Goal: Task Accomplishment & Management: Use online tool/utility

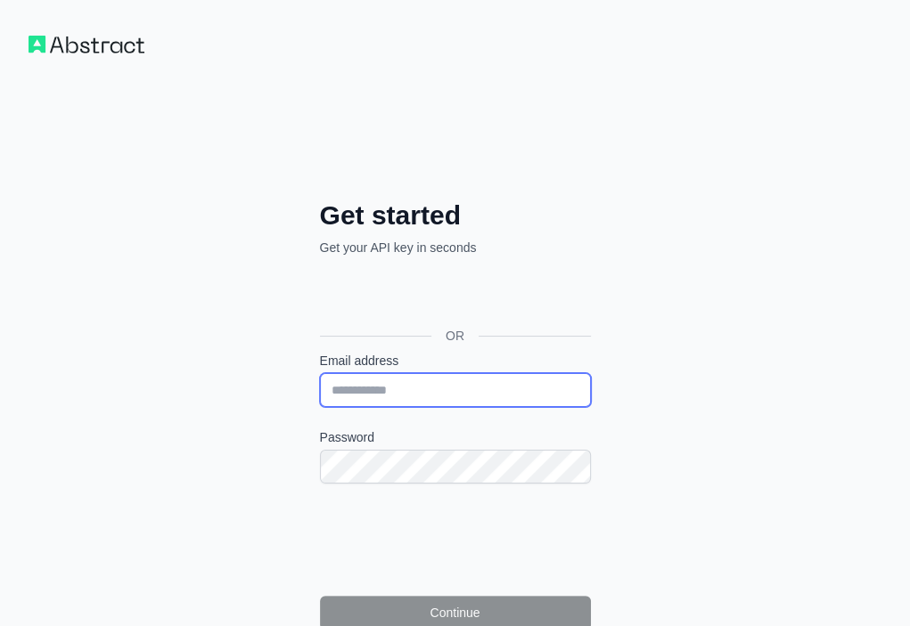
click at [320, 373] on input "Email address" at bounding box center [455, 390] width 271 height 34
paste input "**********"
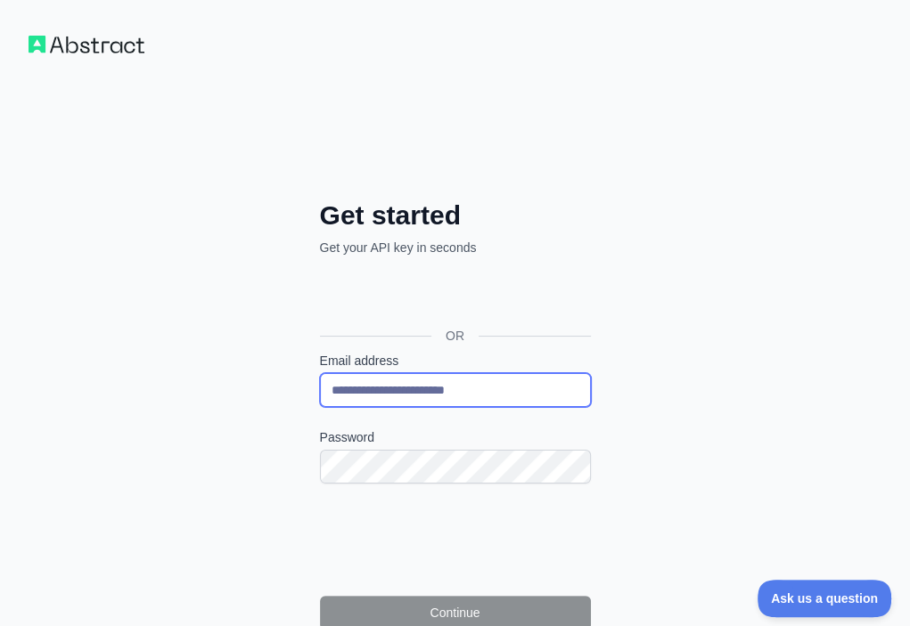
type input "**********"
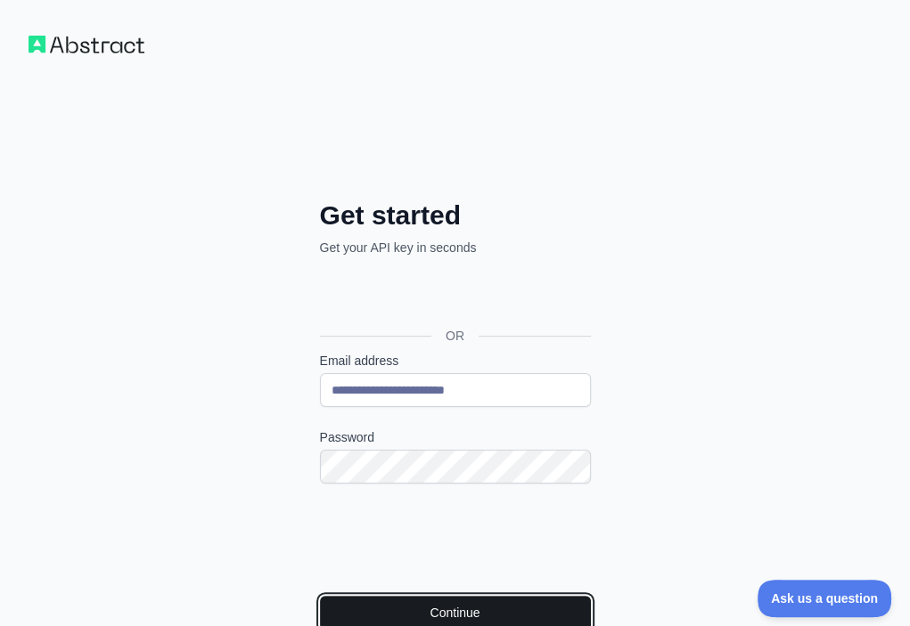
click at [348, 596] on button "Continue" at bounding box center [455, 613] width 271 height 34
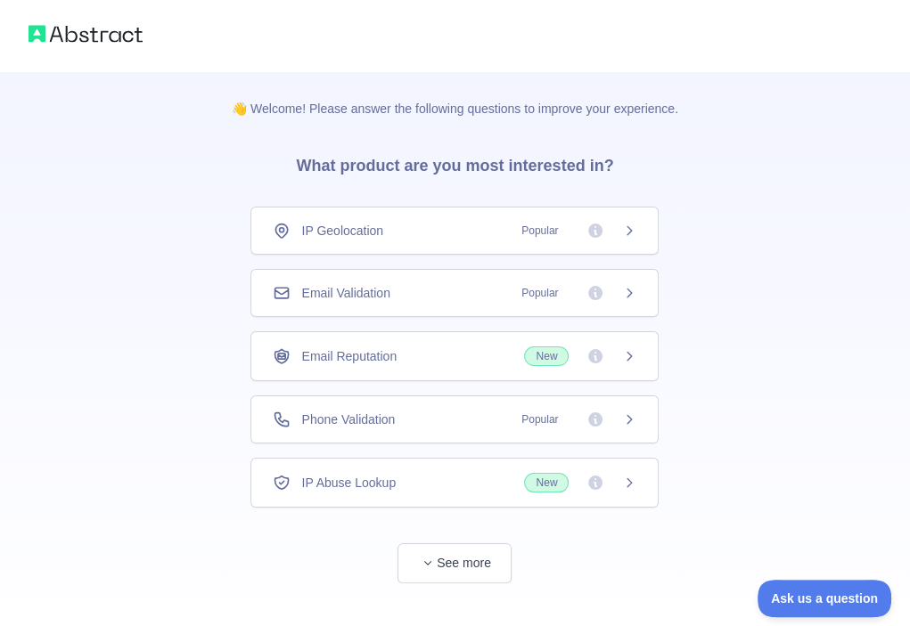
click at [436, 284] on div "Email Validation Popular" at bounding box center [455, 293] width 364 height 18
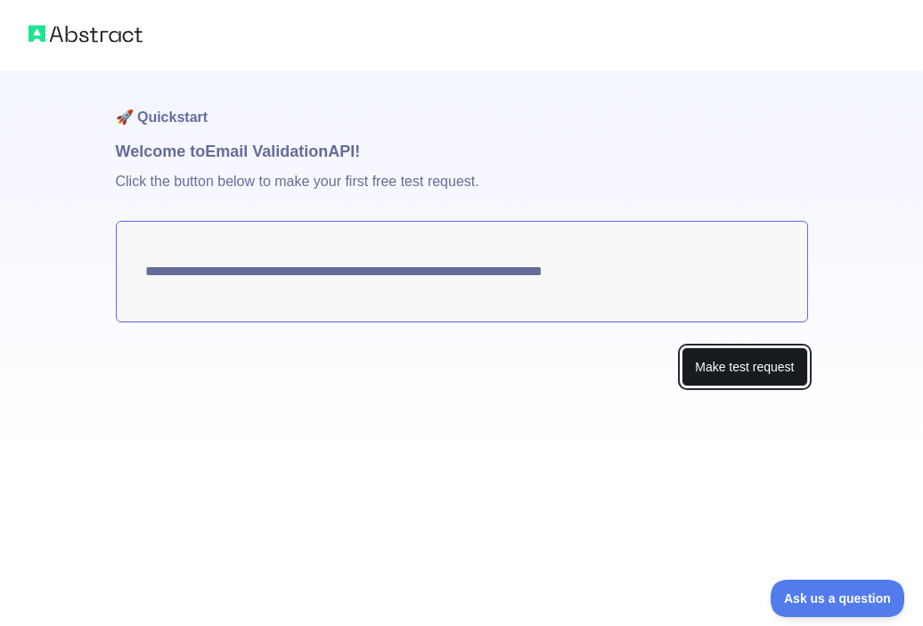
click at [791, 378] on button "Make test request" at bounding box center [745, 367] width 126 height 40
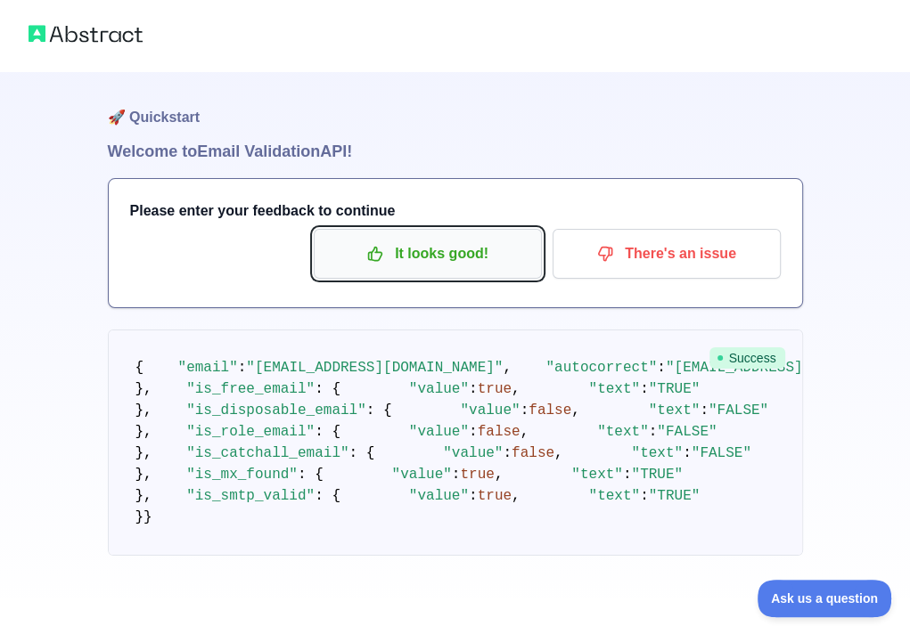
click at [403, 243] on p "It looks good!" at bounding box center [427, 254] width 201 height 30
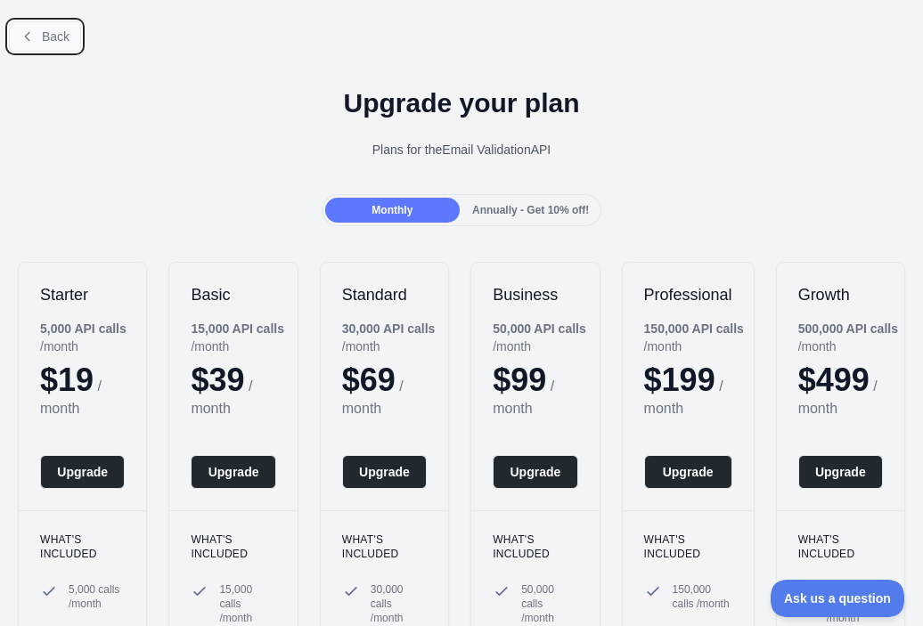
click at [56, 41] on span "Back" at bounding box center [56, 36] width 28 height 14
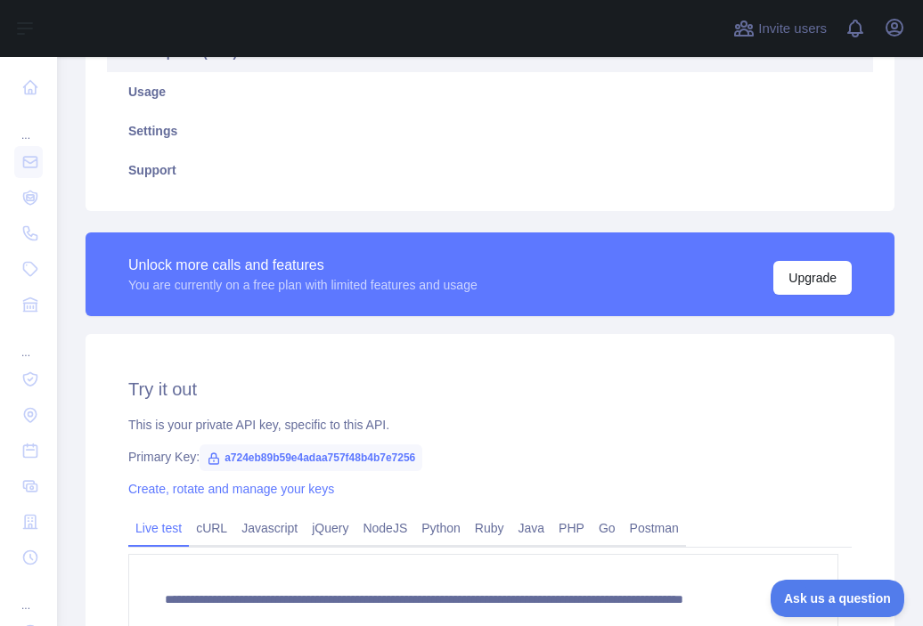
scroll to position [356, 0]
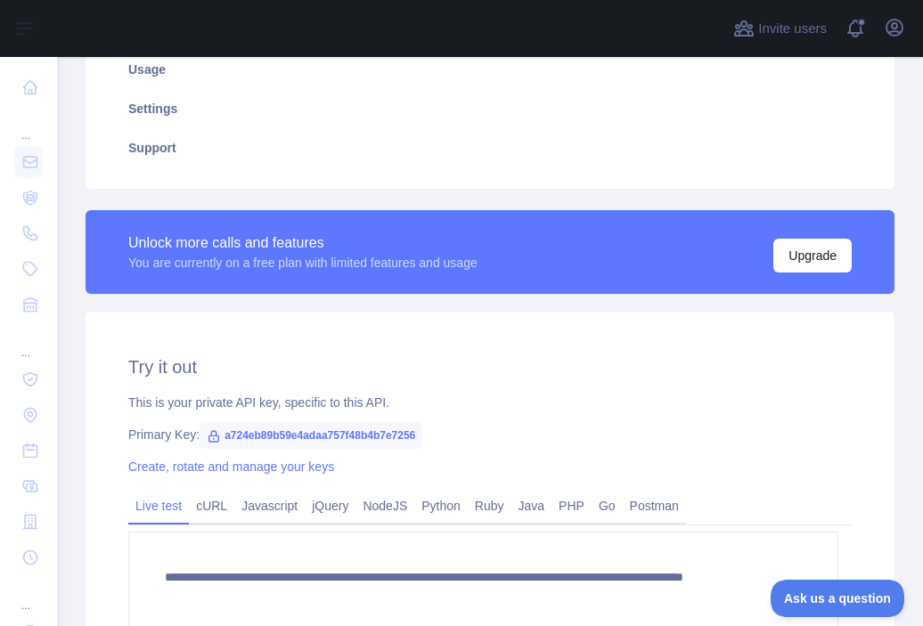
click at [369, 434] on span "a724eb89b59e4adaa757f48b4b7e7256" at bounding box center [311, 435] width 223 height 27
copy span "a724eb89b59e4adaa757f48b4b7e7256"
